Goal: Complete application form

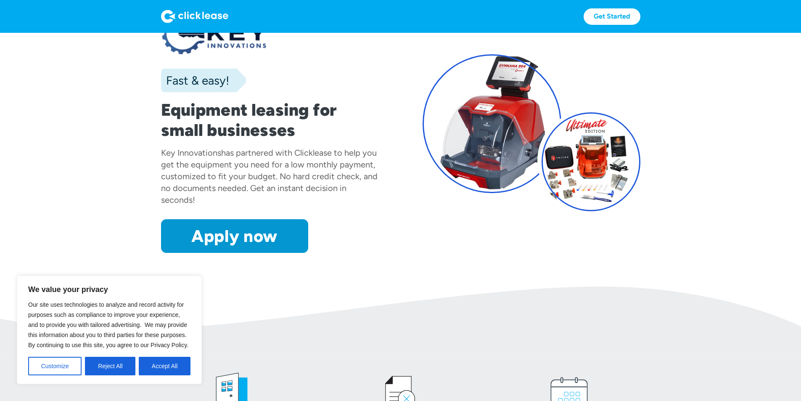
scroll to position [168, 0]
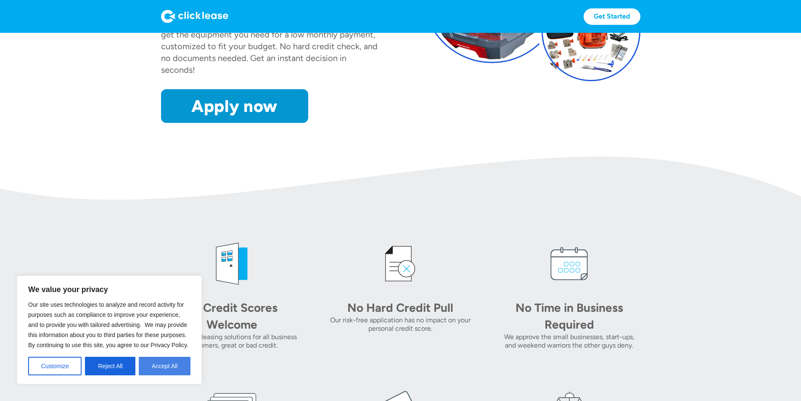
click at [162, 367] on button "Accept All" at bounding box center [165, 365] width 52 height 18
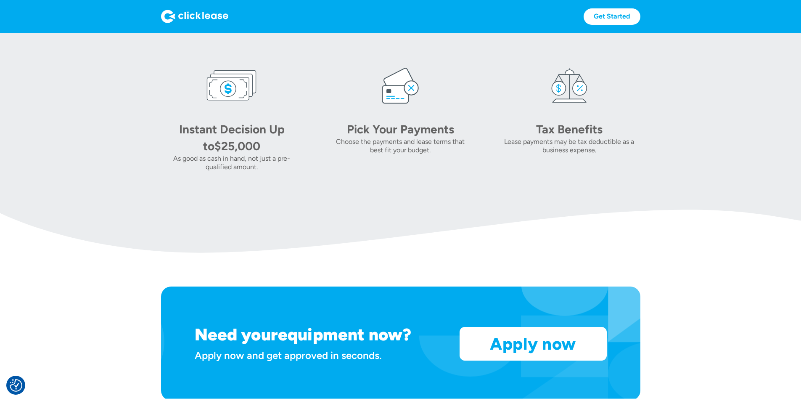
scroll to position [504, 0]
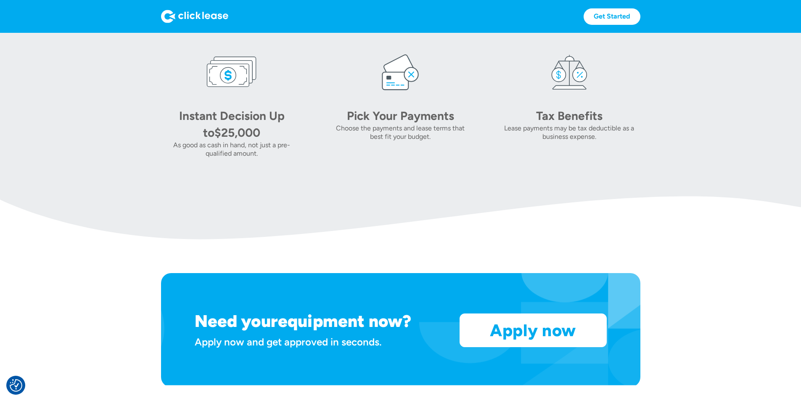
click at [375, 97] on img at bounding box center [400, 72] width 50 height 50
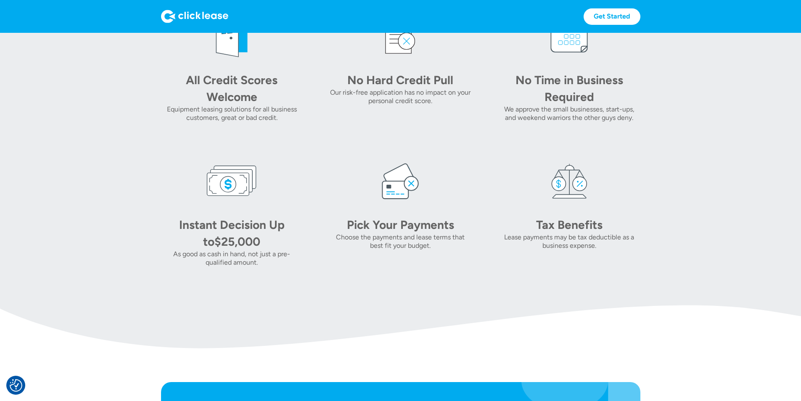
scroll to position [420, 0]
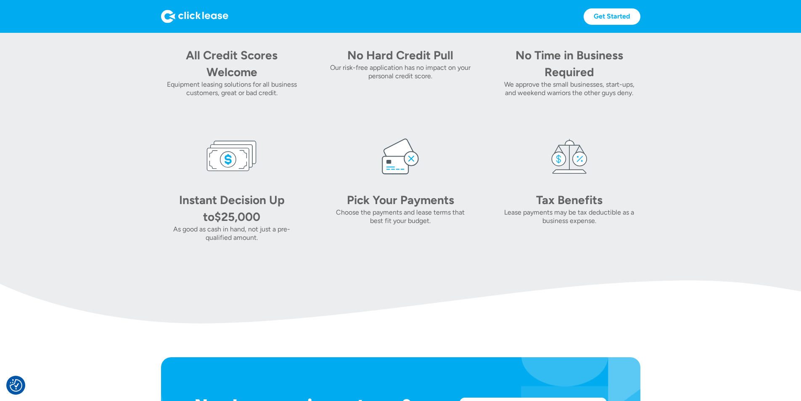
click at [378, 181] on img at bounding box center [400, 156] width 50 height 50
click at [375, 181] on img at bounding box center [400, 156] width 50 height 50
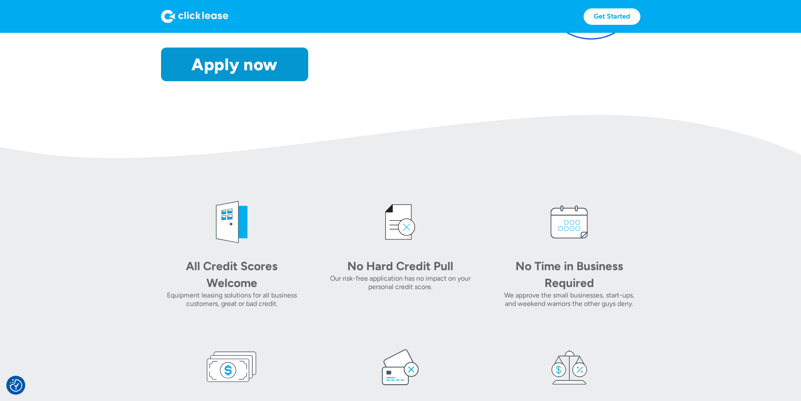
scroll to position [84, 0]
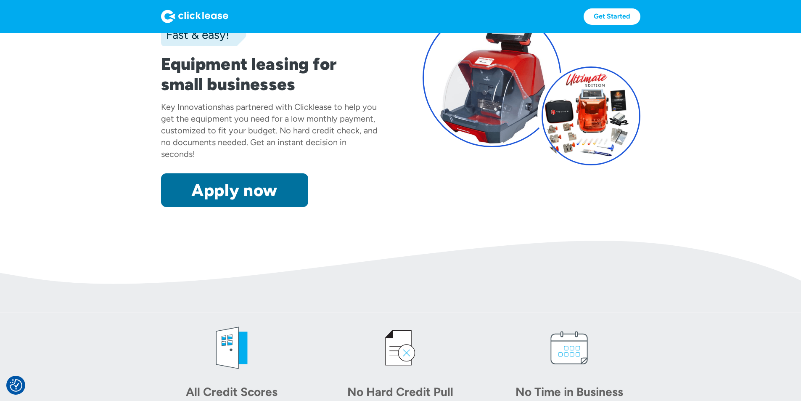
click at [177, 207] on link "Apply now" at bounding box center [234, 190] width 147 height 34
